Goal: Find specific page/section: Find specific page/section

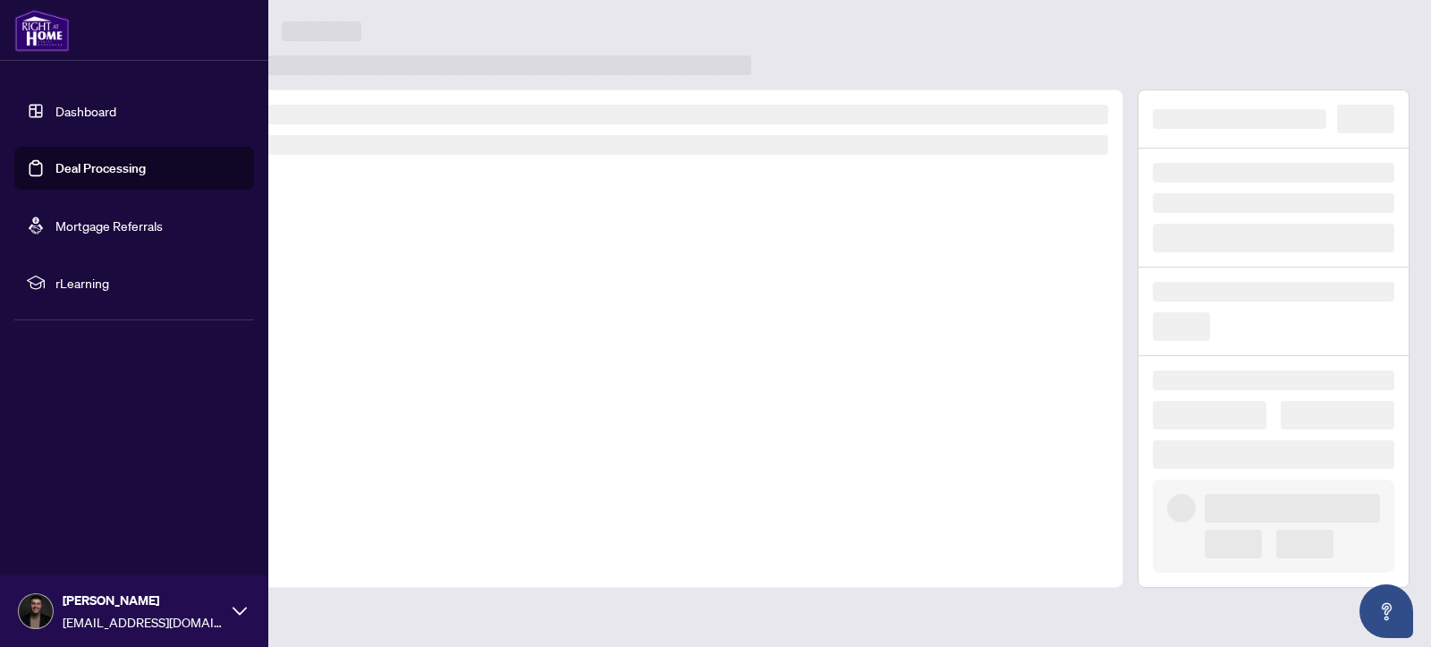
click at [55, 112] on link "Dashboard" at bounding box center [85, 111] width 61 height 16
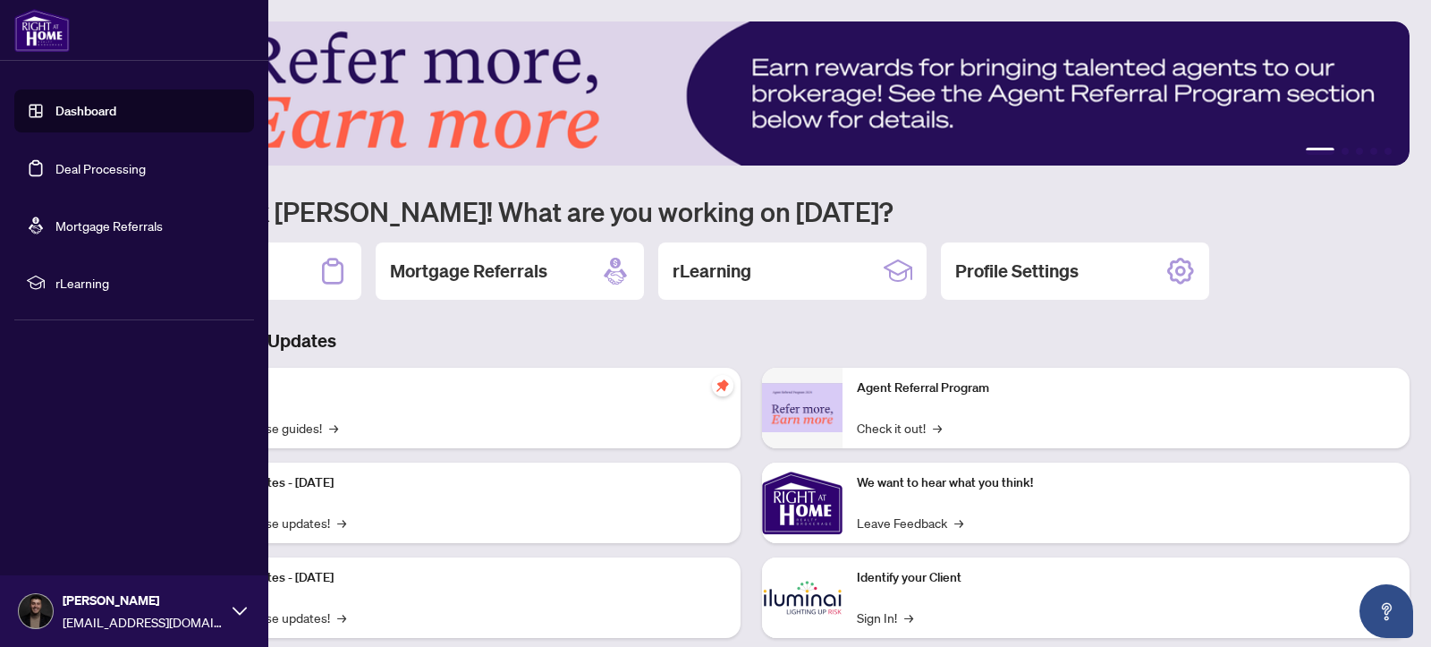
click at [81, 103] on link "Dashboard" at bounding box center [85, 111] width 61 height 16
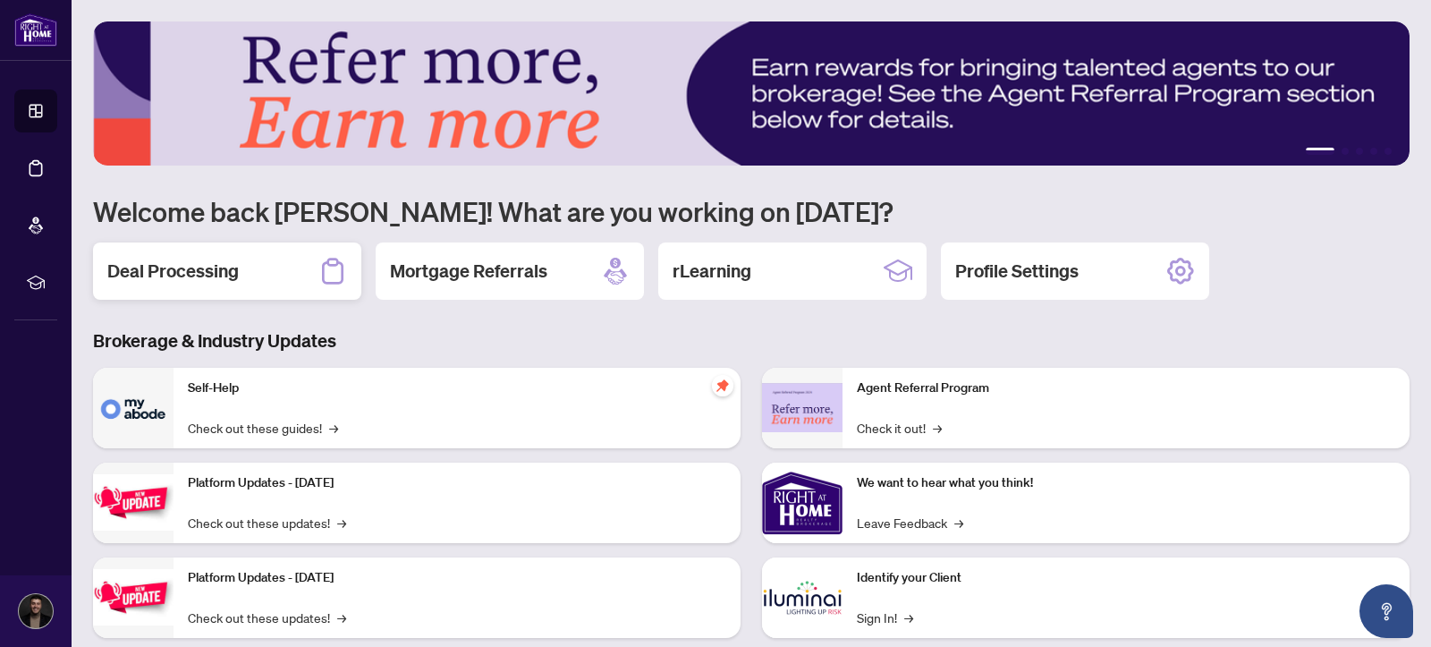
click at [196, 274] on h2 "Deal Processing" at bounding box center [172, 271] width 131 height 25
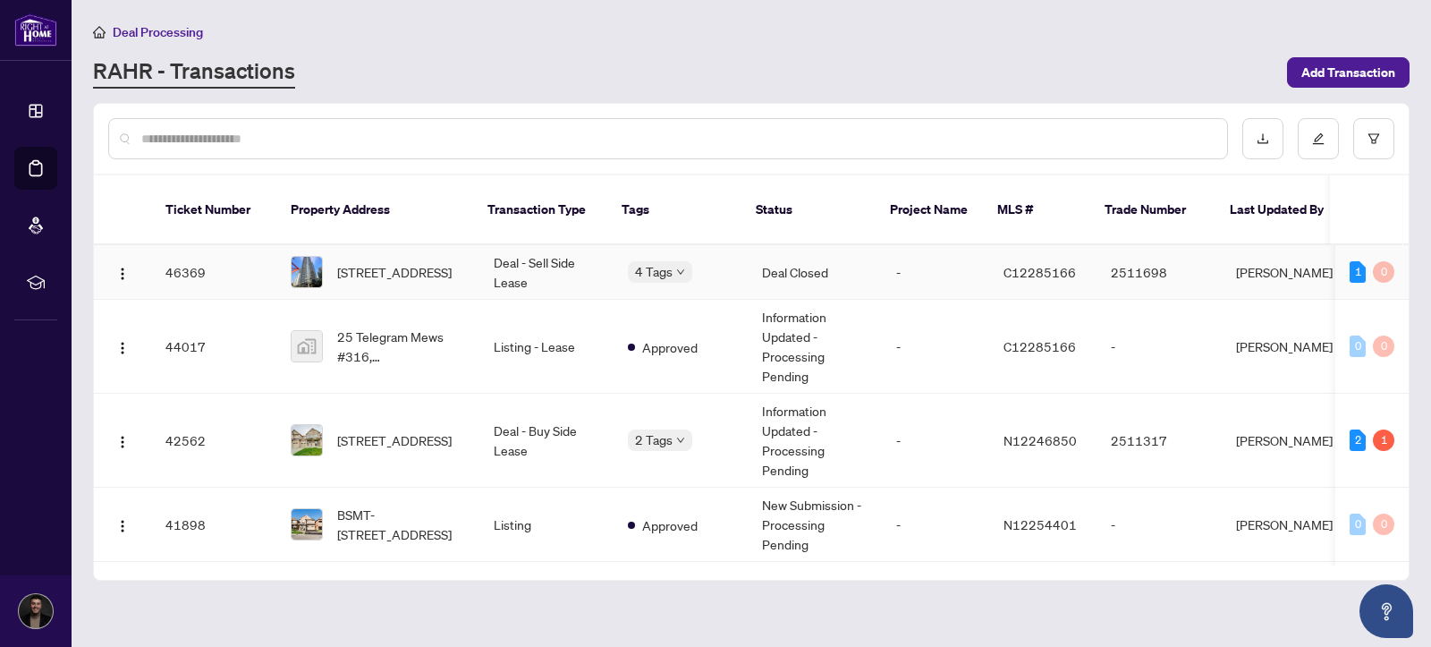
click at [645, 280] on span "4 Tags" at bounding box center [654, 271] width 38 height 21
click at [607, 114] on div at bounding box center [751, 139] width 1315 height 70
click at [662, 253] on td "4 Tags" at bounding box center [681, 272] width 134 height 55
